Goal: Find specific page/section: Find specific page/section

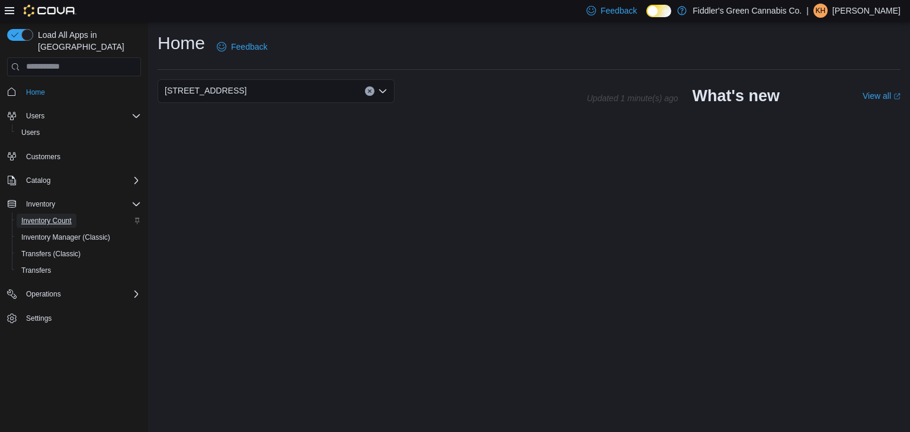
click at [59, 216] on span "Inventory Count" at bounding box center [46, 220] width 50 height 9
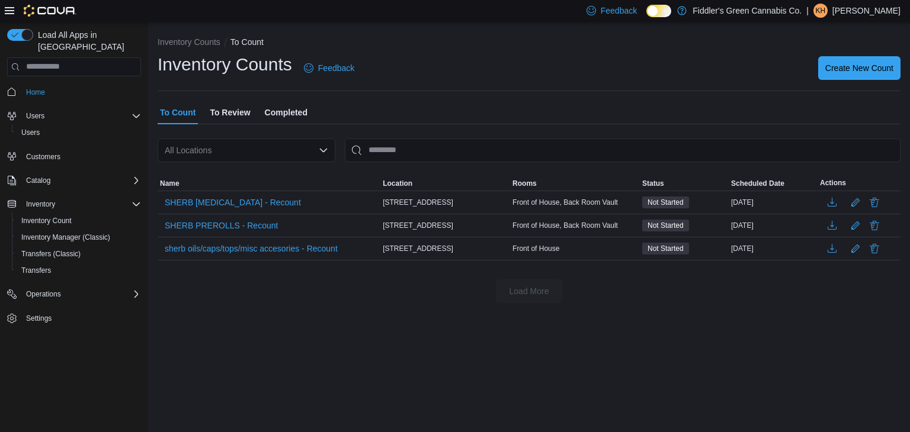
click at [879, 15] on p "[PERSON_NAME]" at bounding box center [866, 11] width 68 height 14
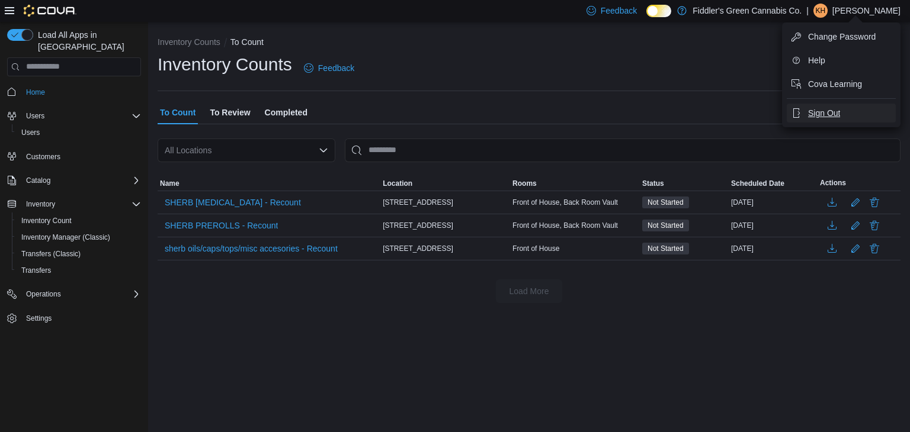
click at [832, 113] on span "Sign Out" at bounding box center [824, 113] width 32 height 12
